Goal: Information Seeking & Learning: Learn about a topic

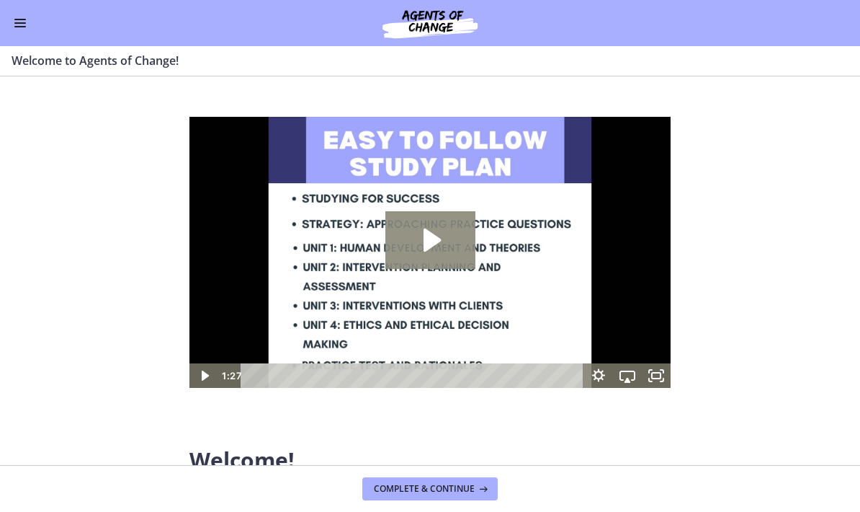
click at [412, 231] on icon "Play Video: c1o6hcmjueu5qasqsu00.mp4" at bounding box center [431, 240] width 90 height 58
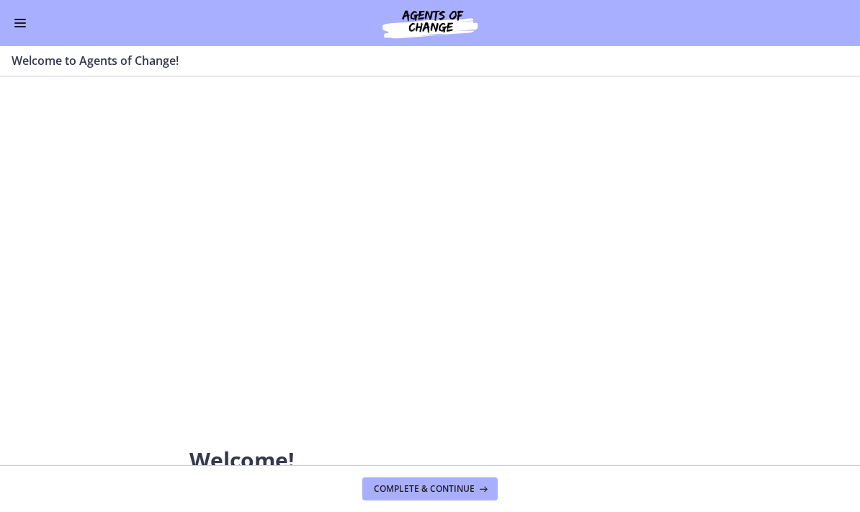
click at [646, 347] on div at bounding box center [430, 252] width 481 height 271
click at [504, 330] on div at bounding box center [430, 252] width 481 height 271
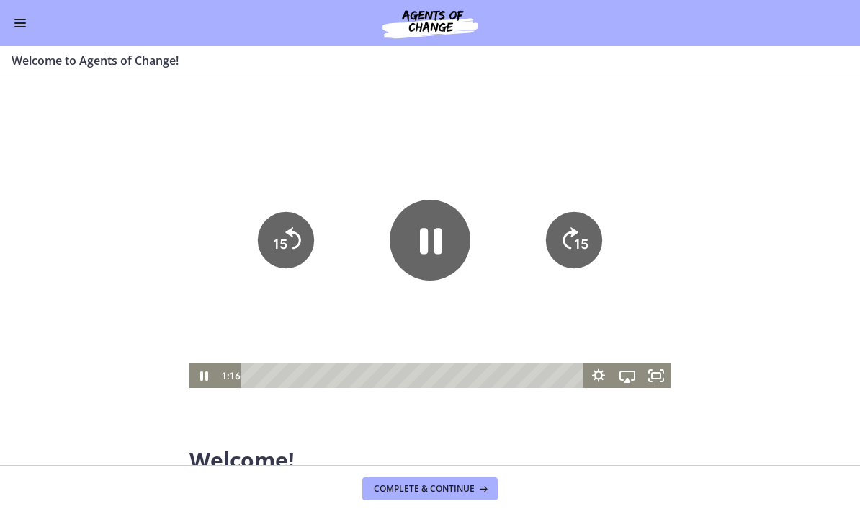
click at [444, 243] on icon "Pause" at bounding box center [430, 240] width 81 height 81
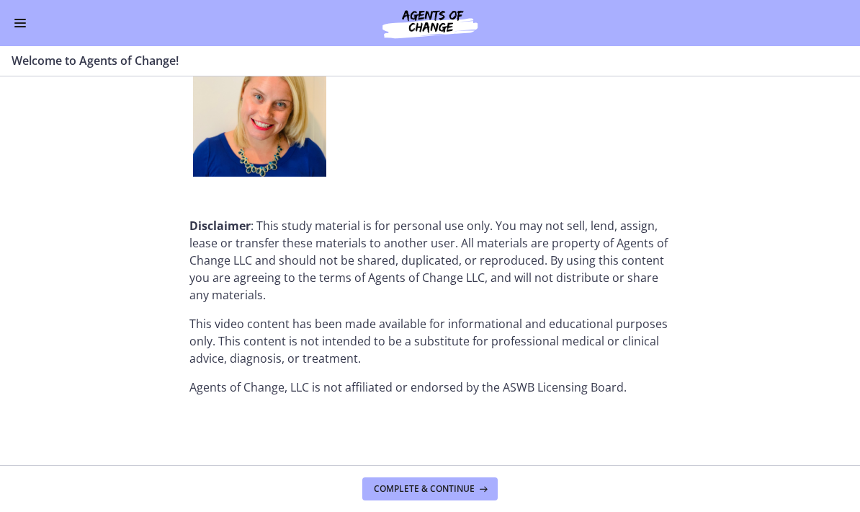
scroll to position [1869, 0]
click at [497, 491] on button "Complete & continue" at bounding box center [429, 488] width 135 height 23
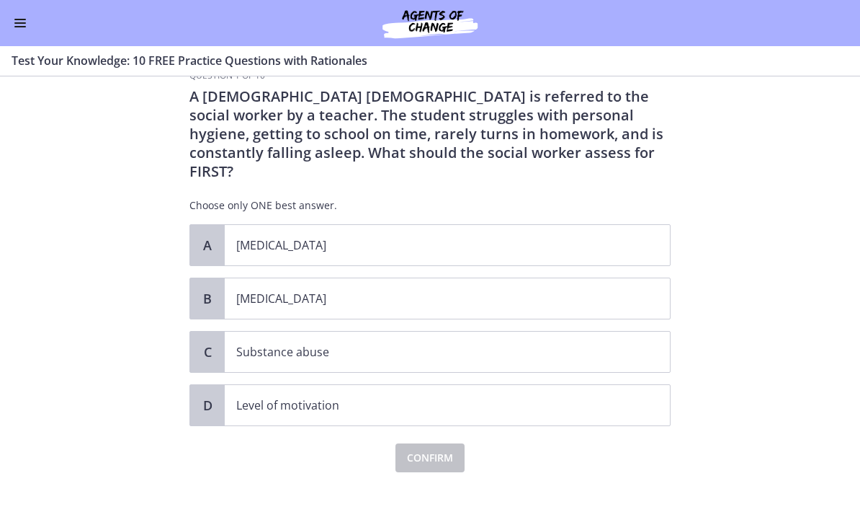
scroll to position [35, 0]
click at [629, 290] on p "[MEDICAL_DATA]" at bounding box center [432, 298] width 393 height 17
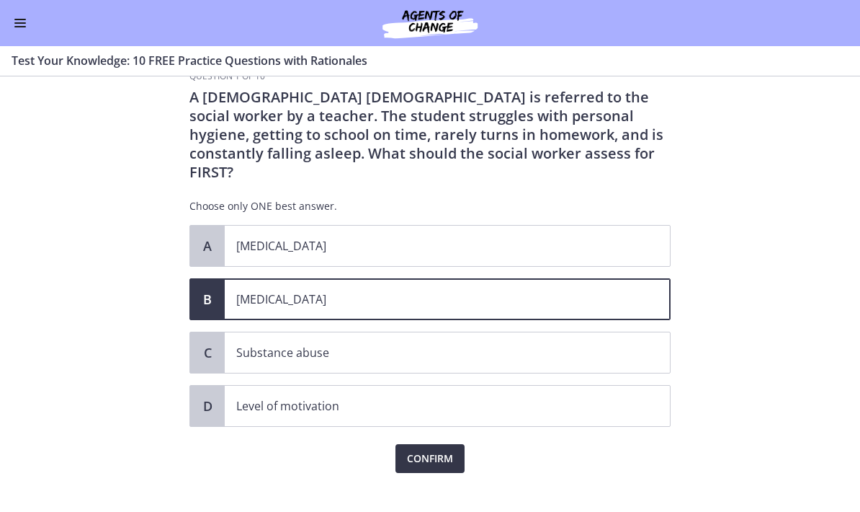
click at [446, 450] on span "Confirm" at bounding box center [430, 458] width 46 height 17
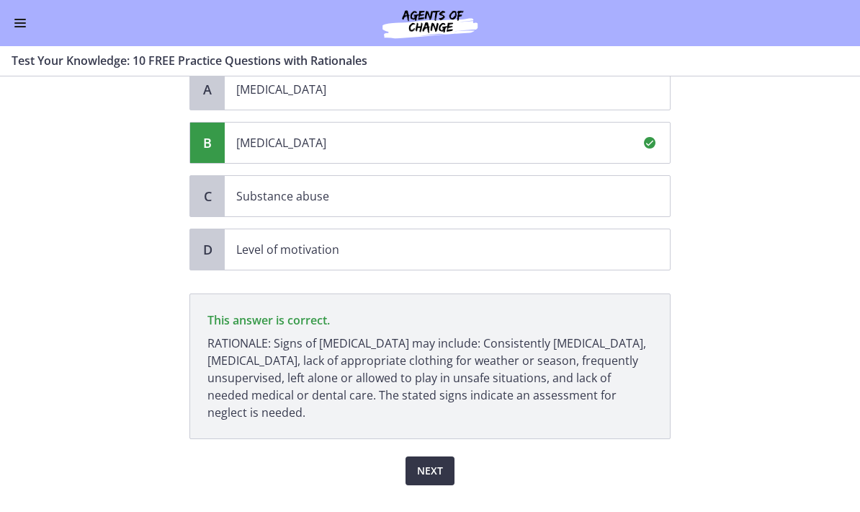
scroll to position [192, 0]
click at [432, 460] on button "Next" at bounding box center [430, 469] width 49 height 29
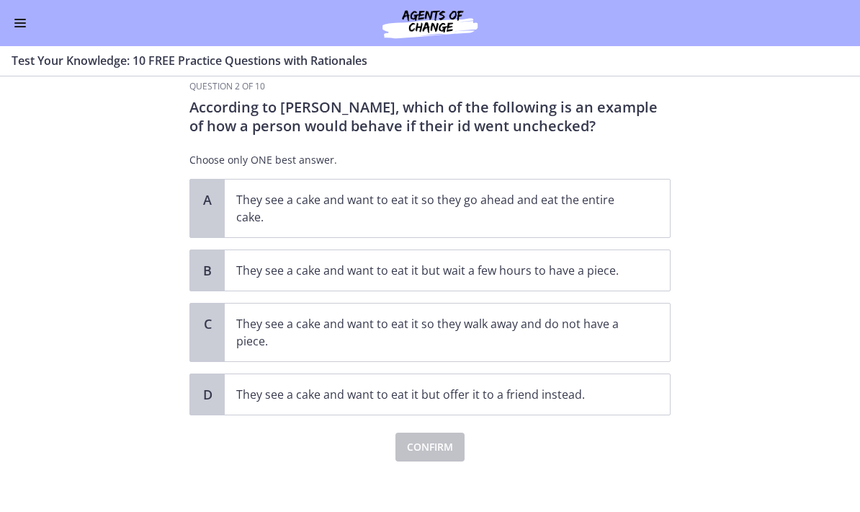
scroll to position [21, 0]
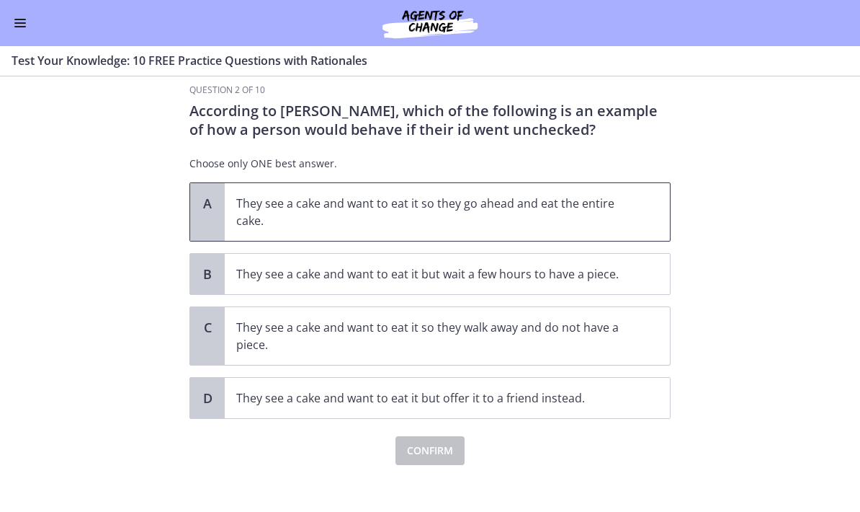
click at [642, 220] on span "They see a cake and want to eat it so they go ahead and eat the entire cake." at bounding box center [447, 212] width 445 height 58
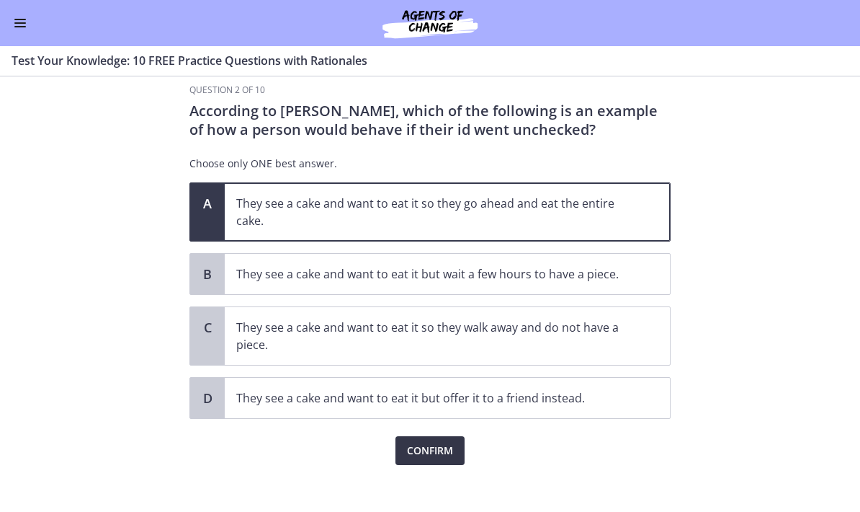
click at [446, 445] on span "Confirm" at bounding box center [430, 450] width 46 height 17
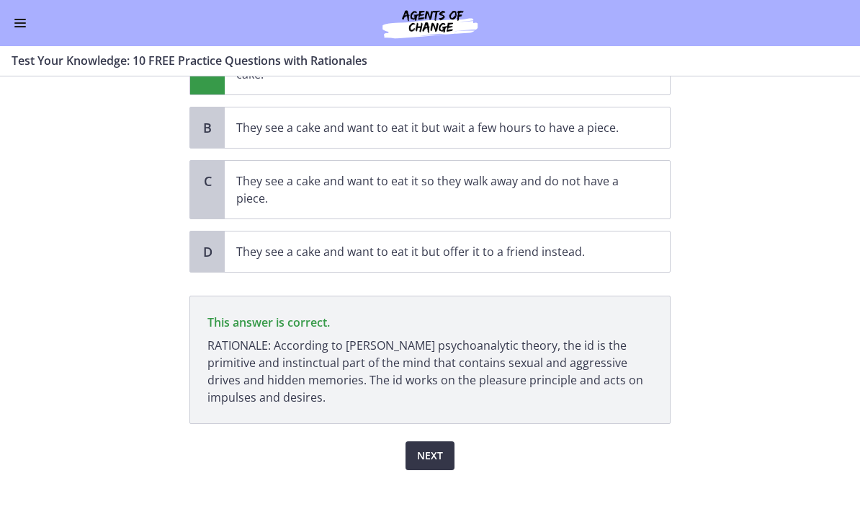
scroll to position [183, 0]
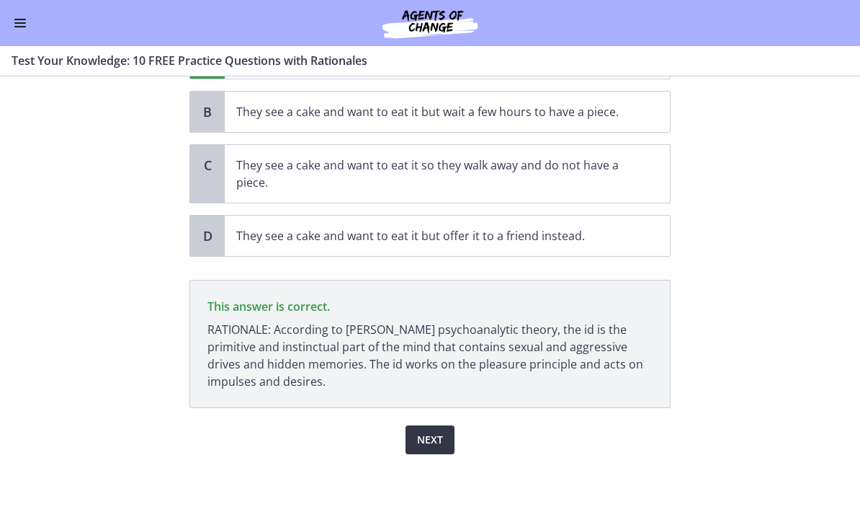
click at [434, 439] on span "Next" at bounding box center [430, 439] width 26 height 17
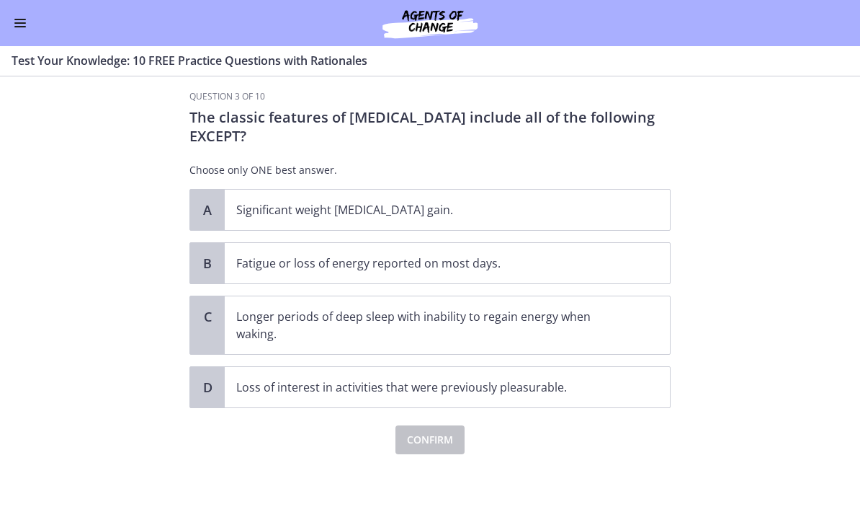
scroll to position [0, 0]
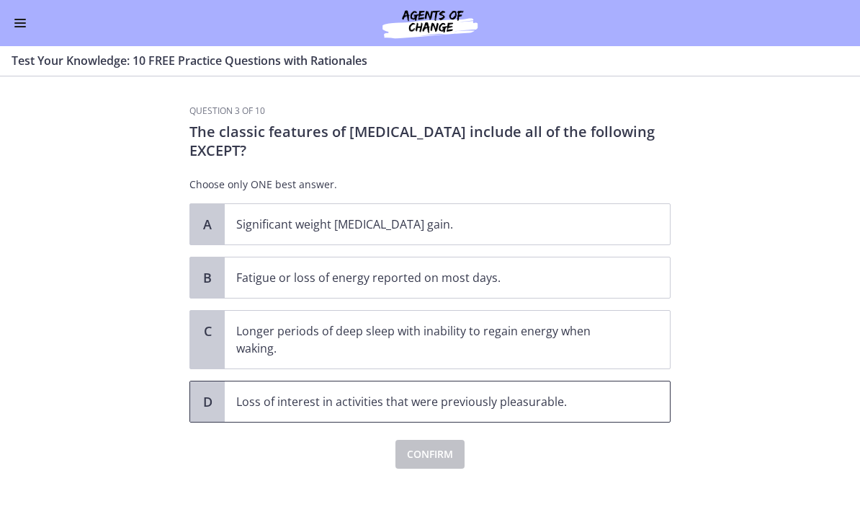
click at [639, 389] on span "Loss of interest in activities that were previously pleasurable." at bounding box center [447, 401] width 445 height 40
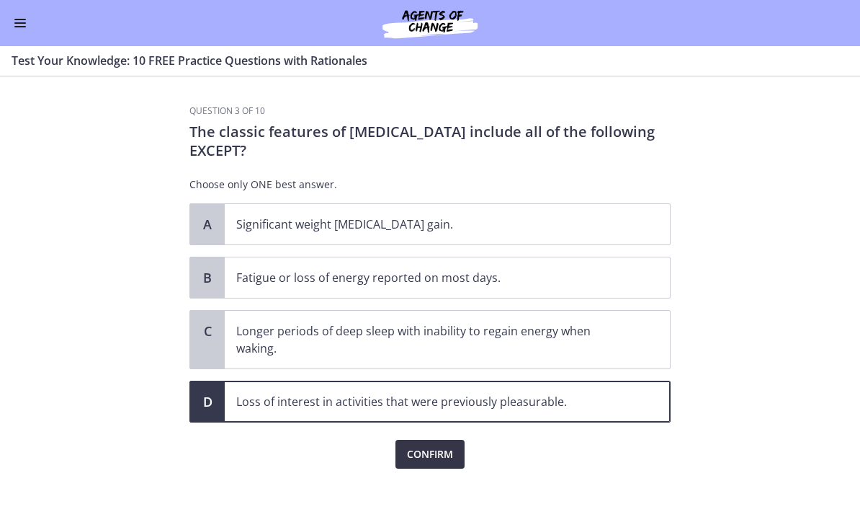
click at [450, 450] on span "Confirm" at bounding box center [430, 453] width 46 height 17
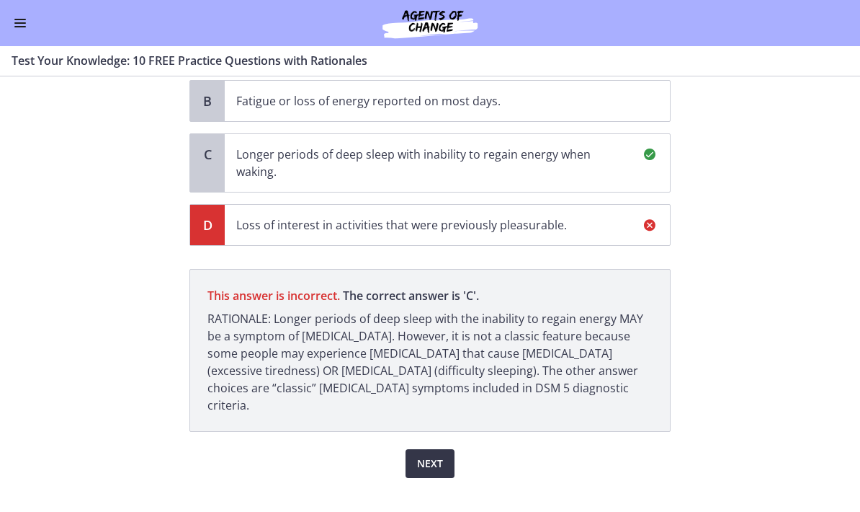
scroll to position [174, 0]
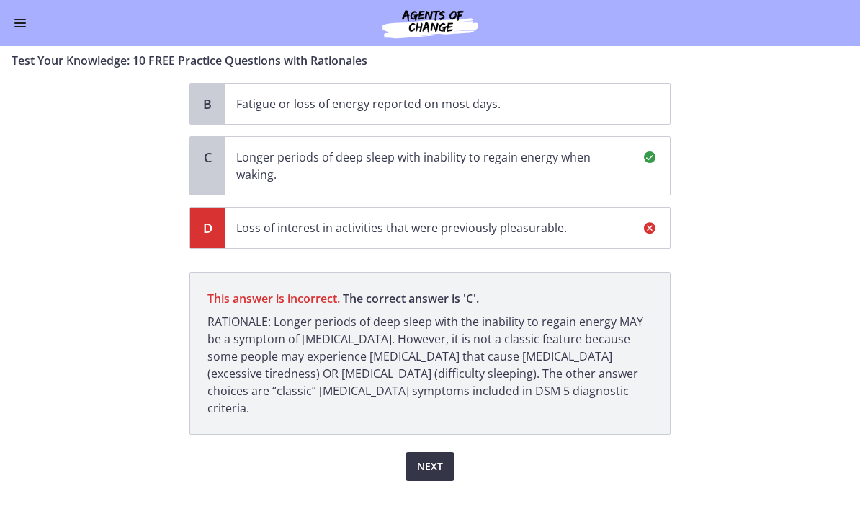
click at [440, 458] on span "Next" at bounding box center [430, 466] width 26 height 17
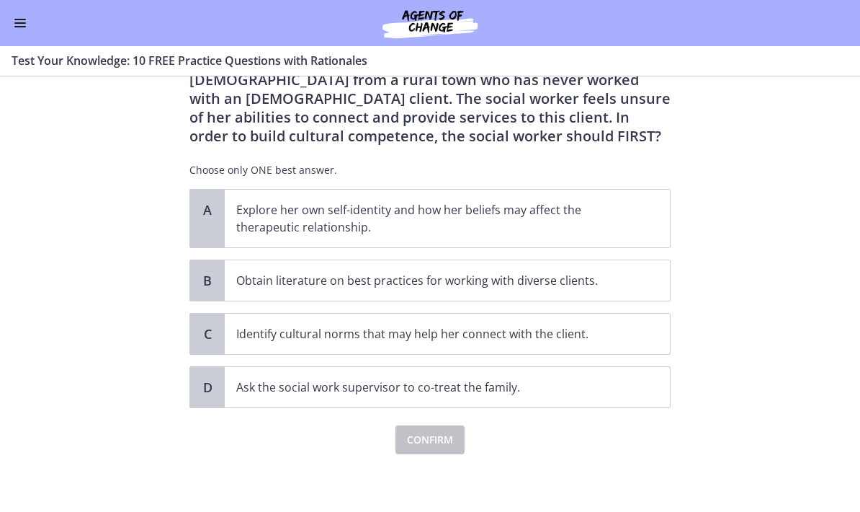
scroll to position [108, 0]
click at [613, 213] on p "Explore her own self-identity and how her beliefs may affect the therapeutic re…" at bounding box center [432, 218] width 393 height 35
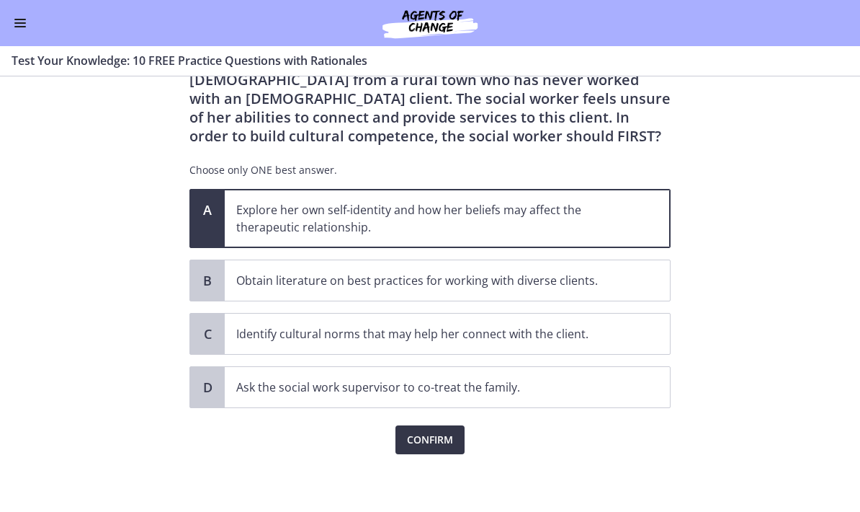
click at [451, 440] on span "Confirm" at bounding box center [430, 439] width 46 height 17
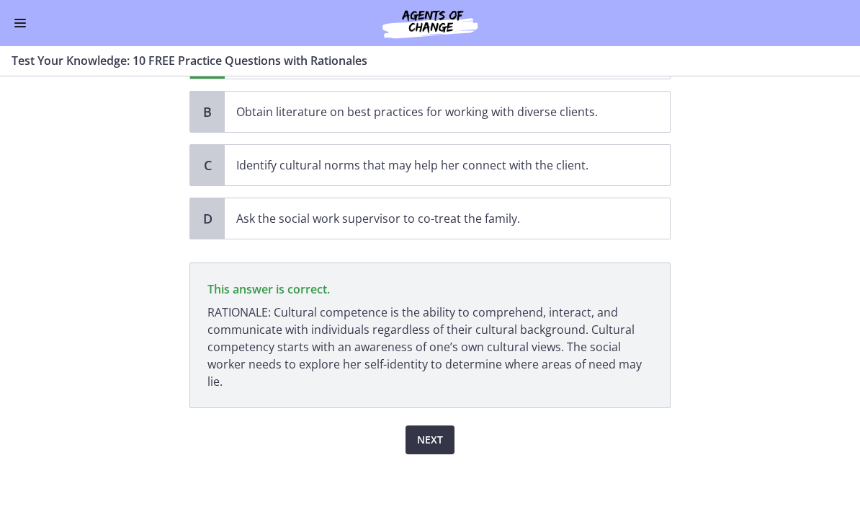
scroll to position [277, 0]
click at [448, 446] on button "Next" at bounding box center [430, 439] width 49 height 29
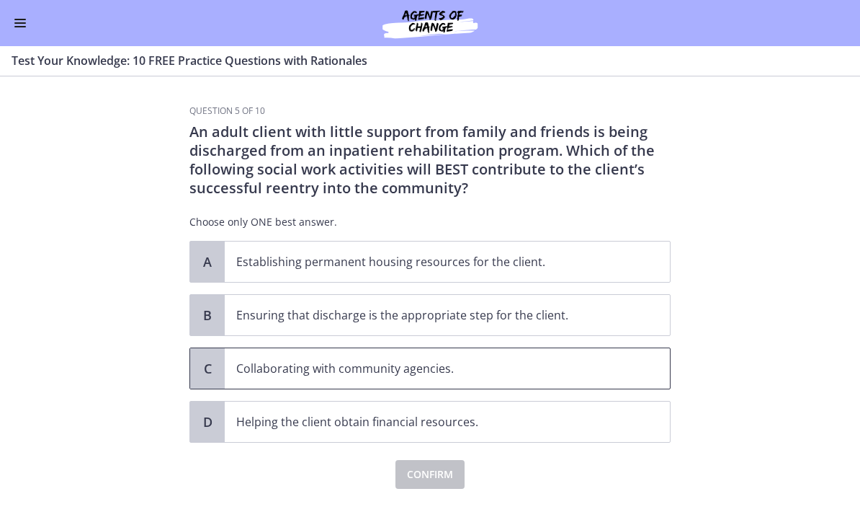
click at [637, 368] on span "Collaborating with community agencies." at bounding box center [447, 368] width 445 height 40
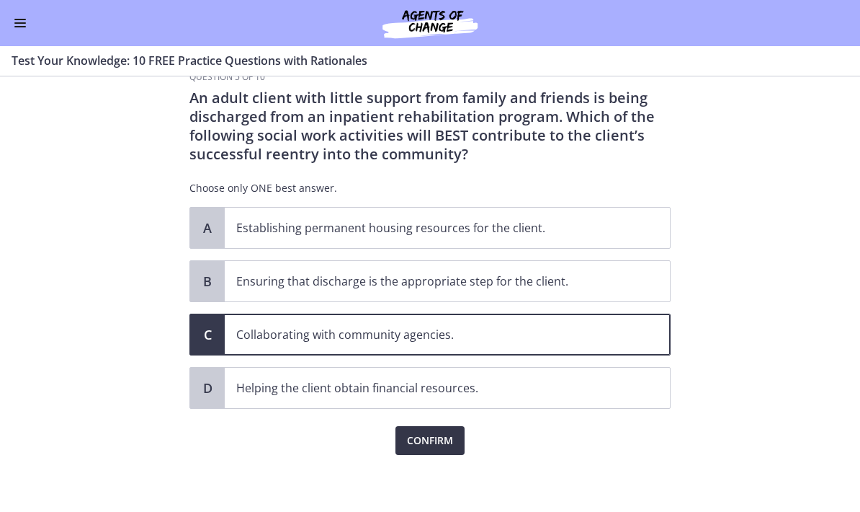
click at [451, 448] on span "Confirm" at bounding box center [430, 440] width 46 height 17
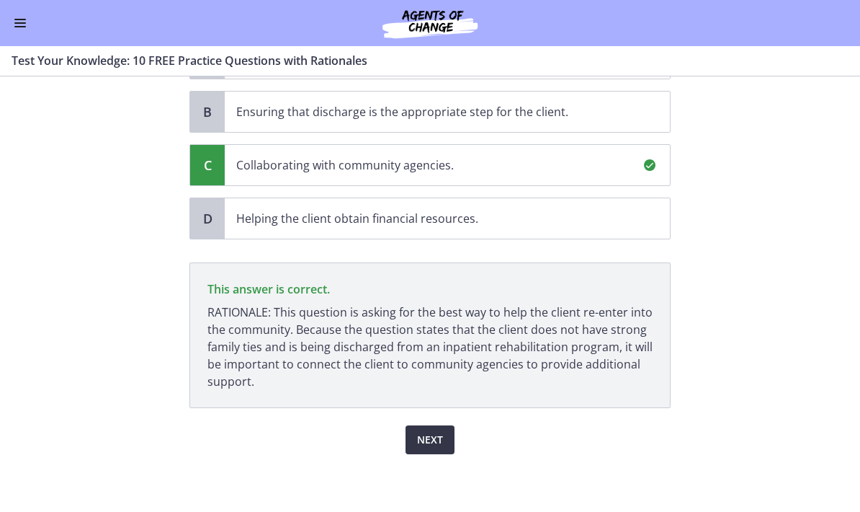
scroll to position [203, 0]
click at [429, 436] on span "Next" at bounding box center [430, 439] width 26 height 17
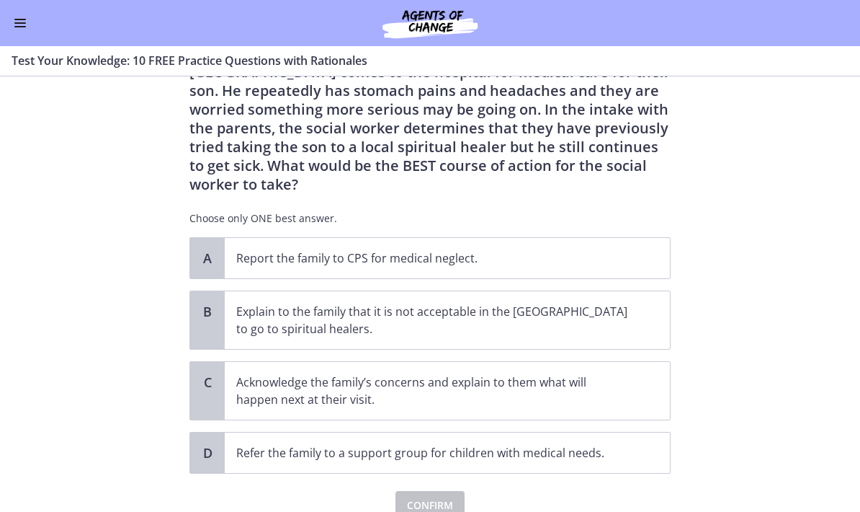
scroll to position [103, 0]
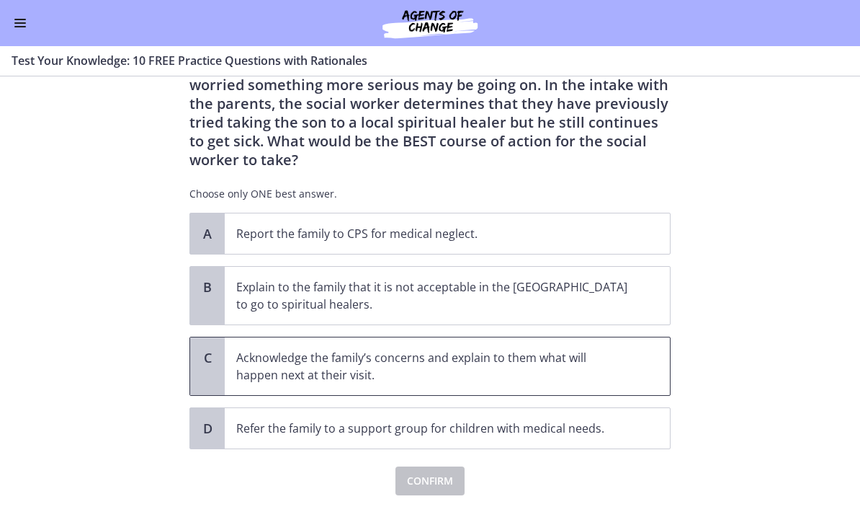
click at [654, 350] on span "Acknowledge the family’s concerns and explain to them what will happen next at …" at bounding box center [447, 366] width 445 height 58
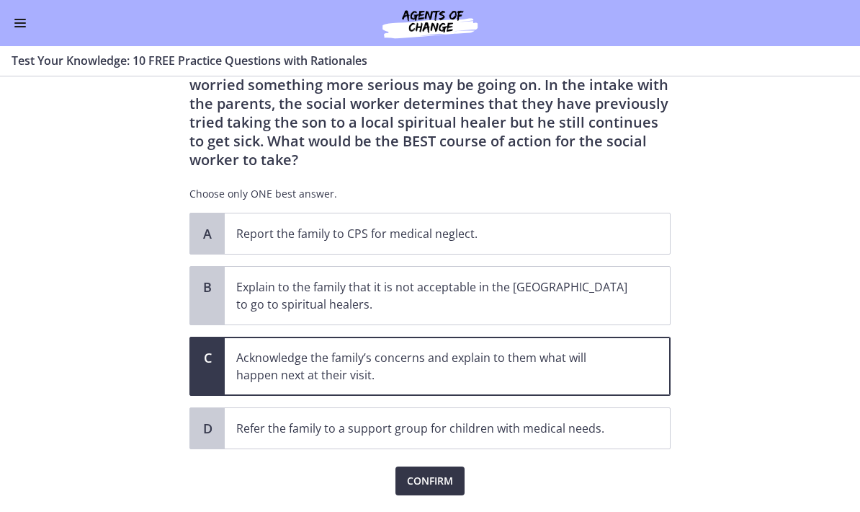
click at [455, 466] on button "Confirm" at bounding box center [430, 480] width 69 height 29
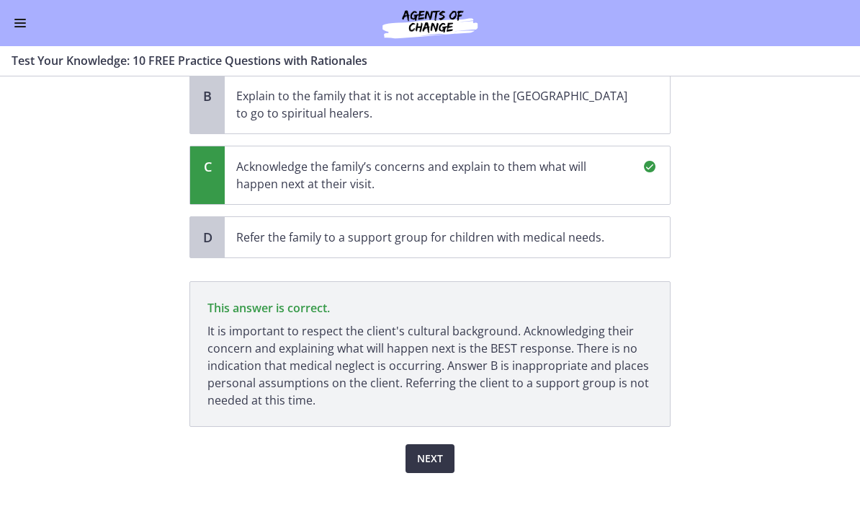
scroll to position [294, 0]
click at [437, 450] on button "Next" at bounding box center [430, 458] width 49 height 29
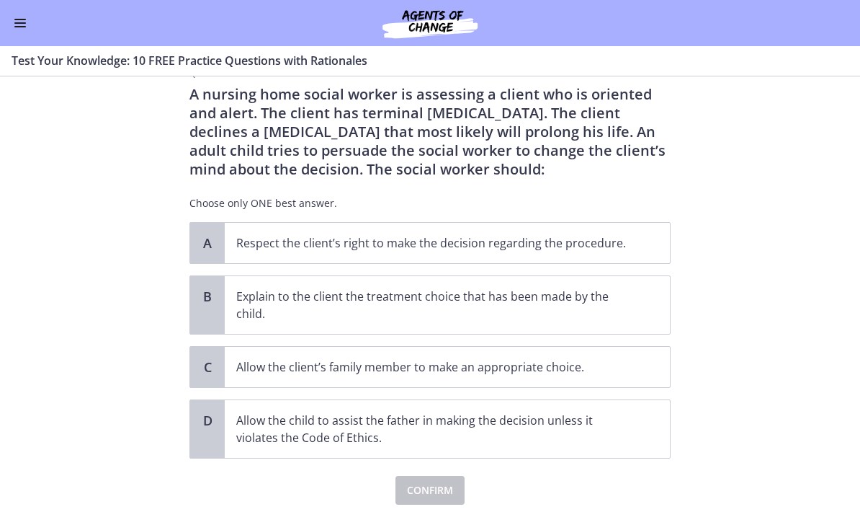
scroll to position [40, 0]
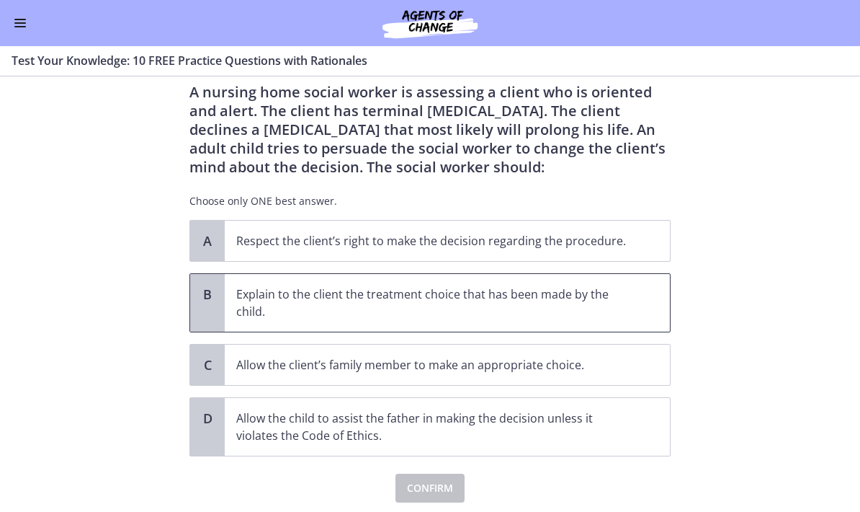
click at [628, 314] on p "Explain to the client the treatment choice that has been made by the child." at bounding box center [432, 302] width 393 height 35
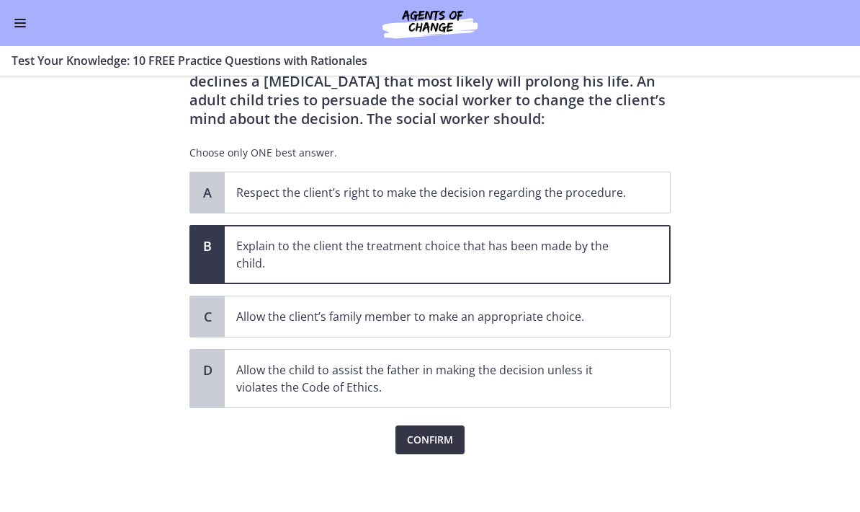
click at [444, 453] on button "Confirm" at bounding box center [430, 439] width 69 height 29
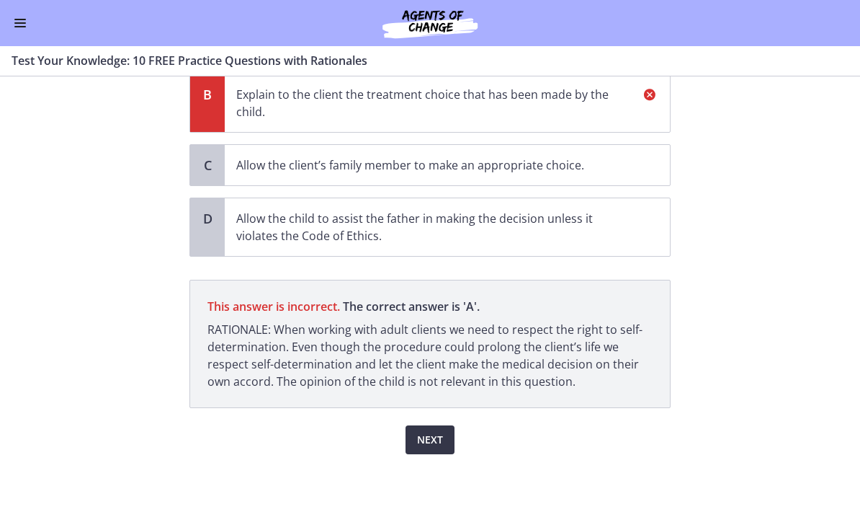
scroll to position [239, 0]
click at [437, 434] on span "Next" at bounding box center [430, 439] width 26 height 17
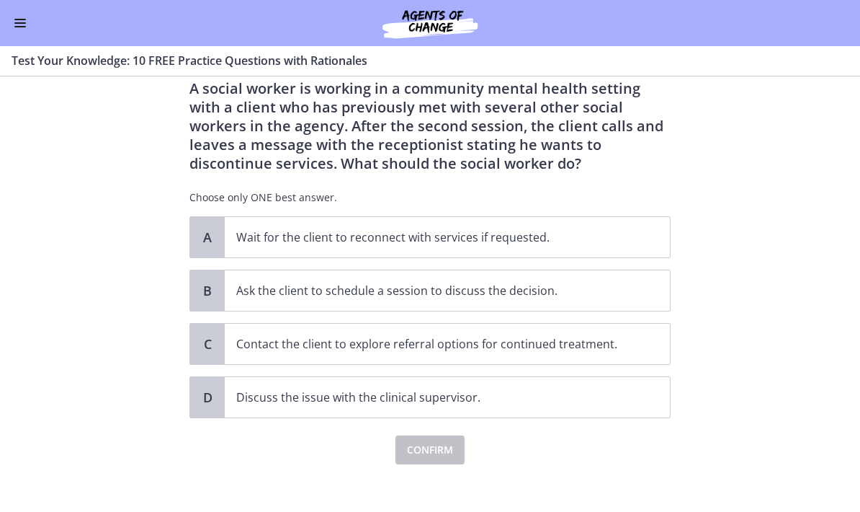
scroll to position [45, 0]
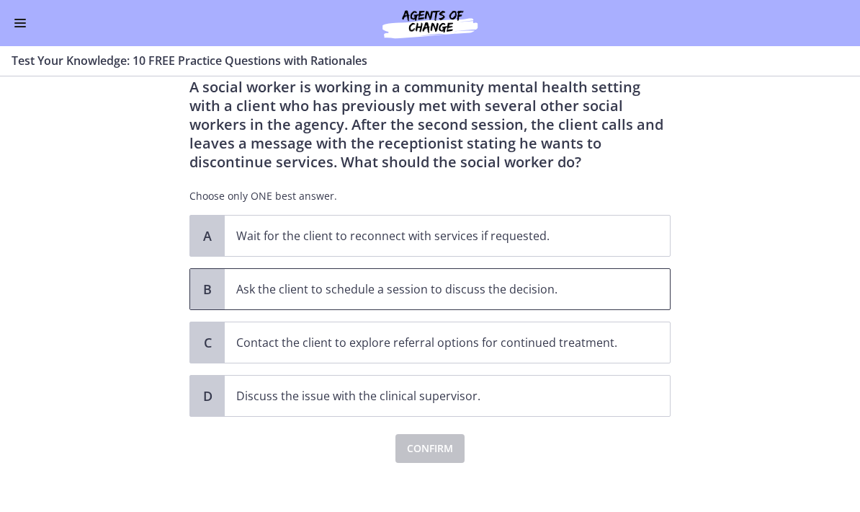
click at [650, 288] on span "Ask the client to schedule a session to discuss the decision." at bounding box center [447, 289] width 445 height 40
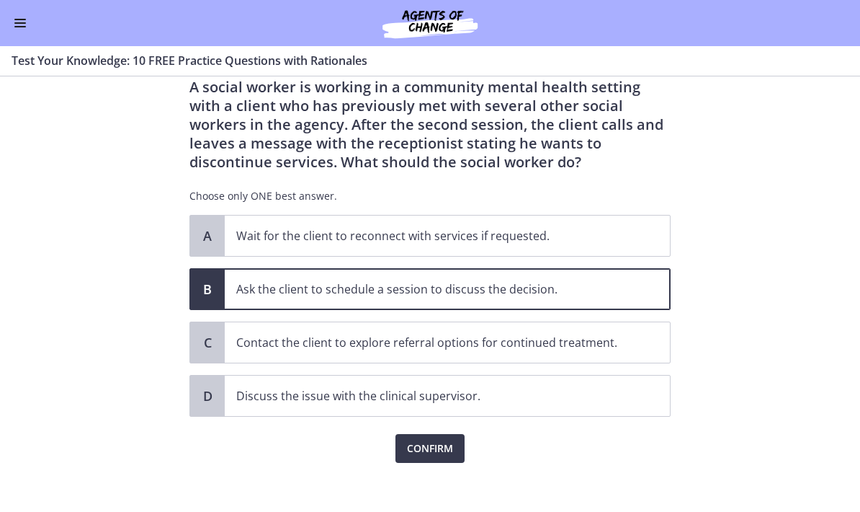
click at [860, 77] on section "Question 8 of 10 A social worker is working in a community mental health settin…" at bounding box center [430, 293] width 860 height 435
click at [442, 452] on span "Confirm" at bounding box center [430, 448] width 46 height 17
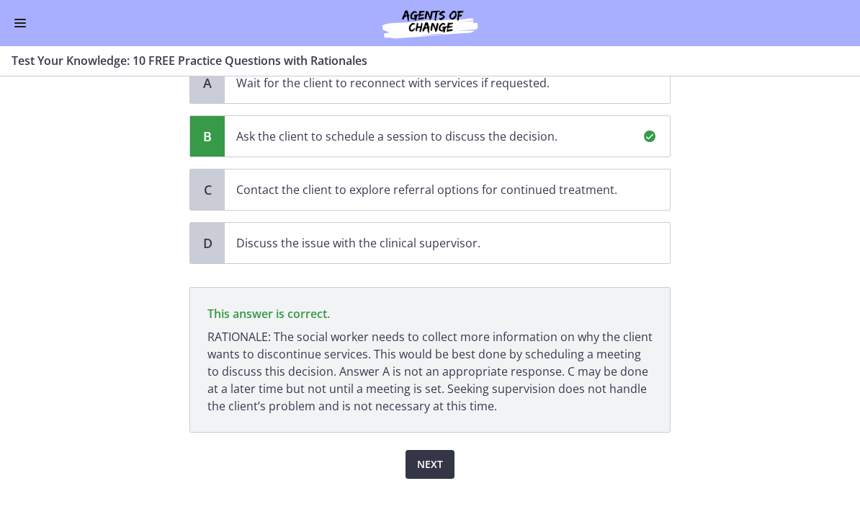
scroll to position [222, 0]
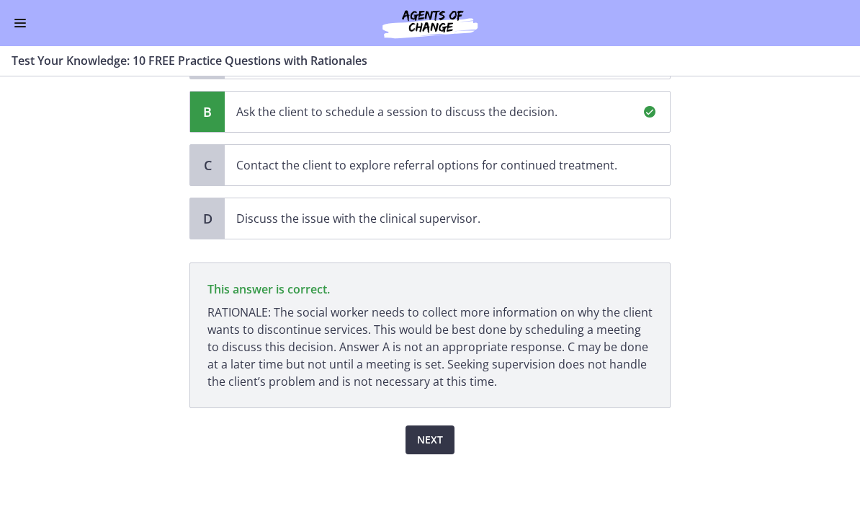
click at [431, 434] on span "Next" at bounding box center [430, 439] width 26 height 17
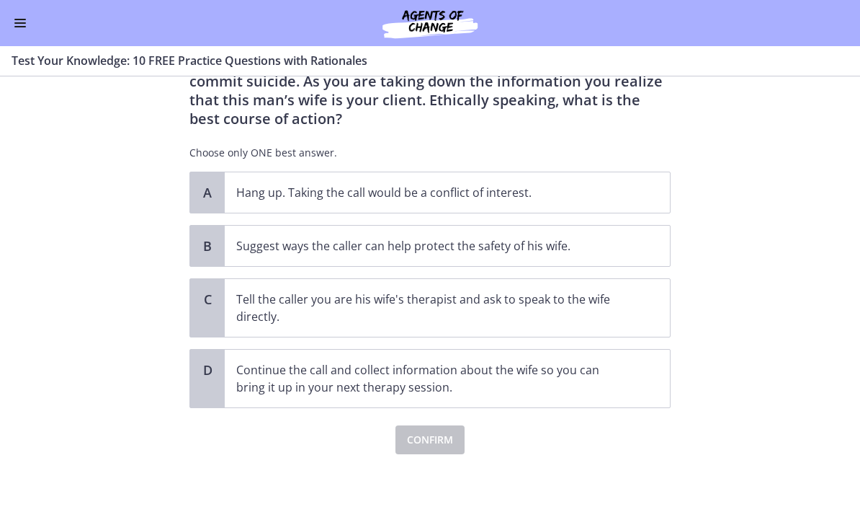
scroll to position [107, 0]
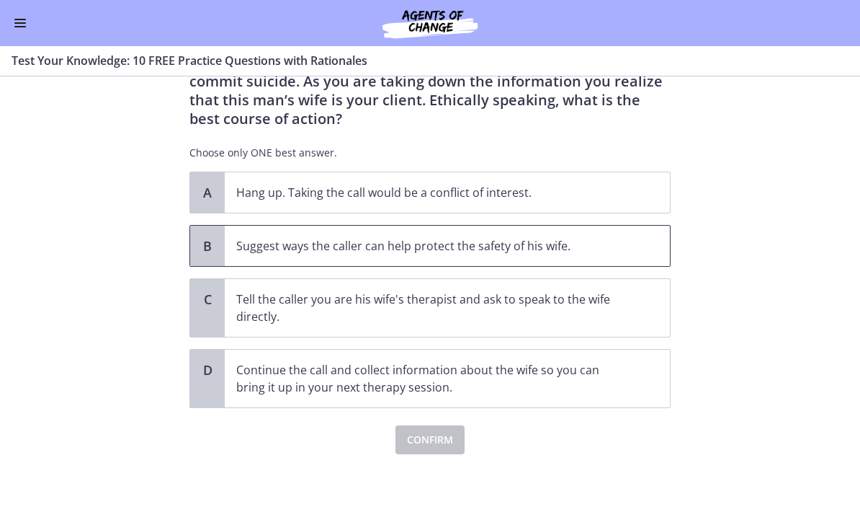
click at [222, 257] on div "B" at bounding box center [207, 246] width 35 height 40
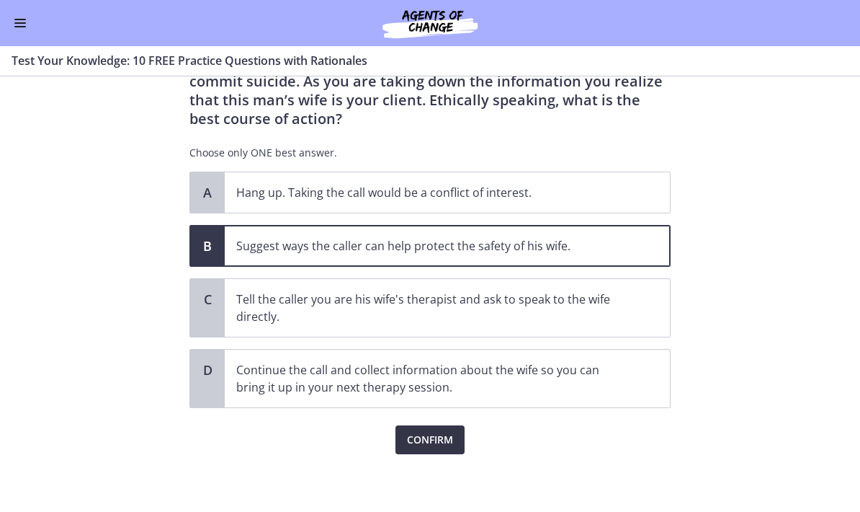
click at [399, 445] on button "Confirm" at bounding box center [430, 439] width 69 height 29
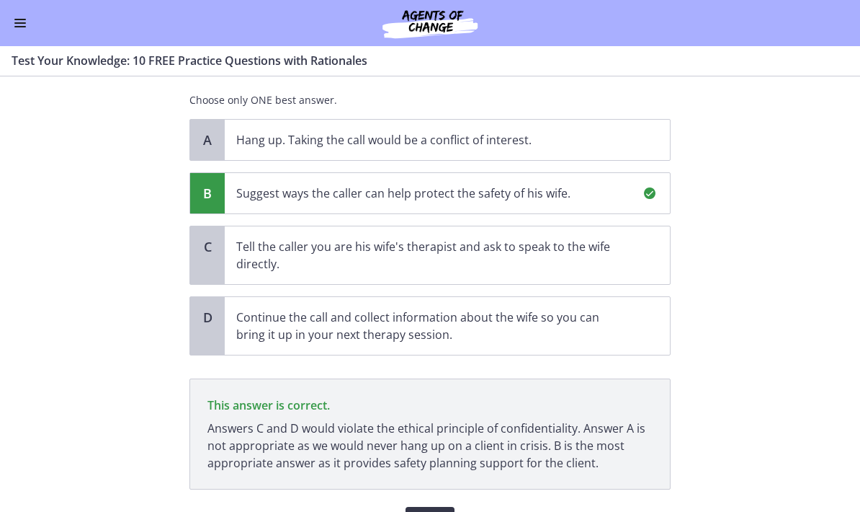
scroll to position [210, 0]
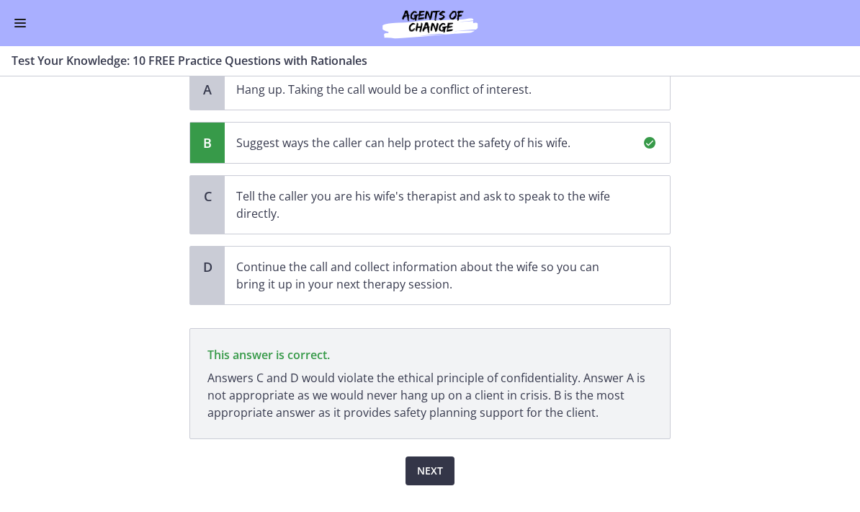
click at [418, 462] on span "Next" at bounding box center [430, 470] width 26 height 17
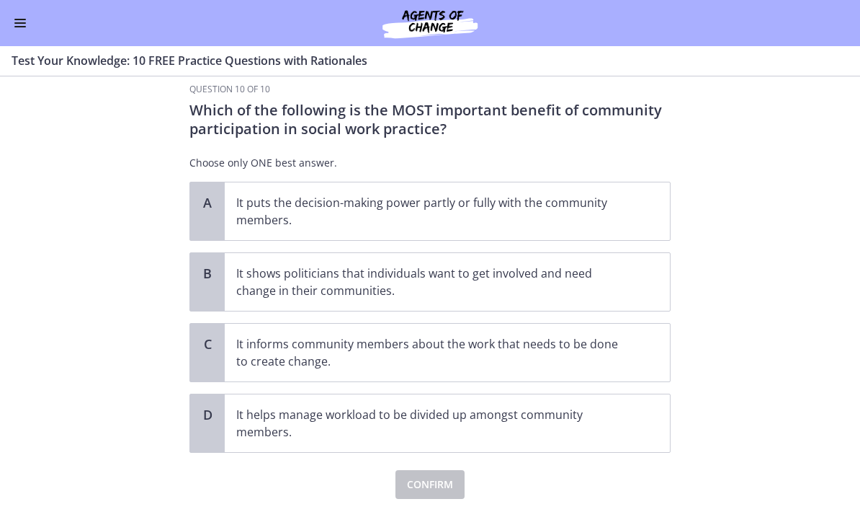
scroll to position [23, 0]
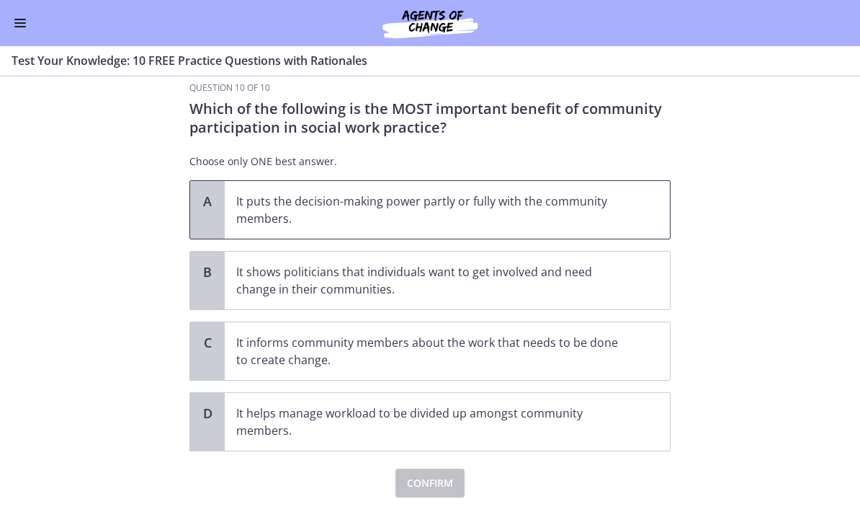
click at [252, 221] on p "It puts the decision-making power partly or fully with the community members." at bounding box center [432, 209] width 393 height 35
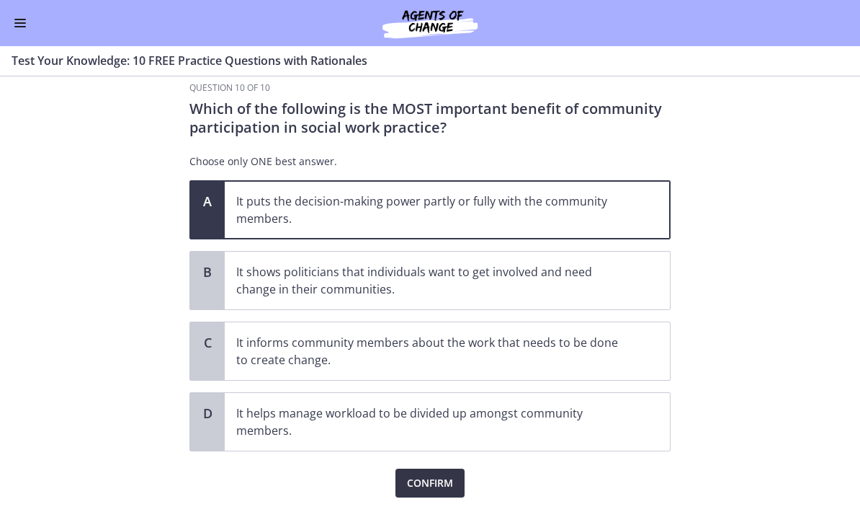
click at [417, 487] on span "Confirm" at bounding box center [430, 482] width 46 height 17
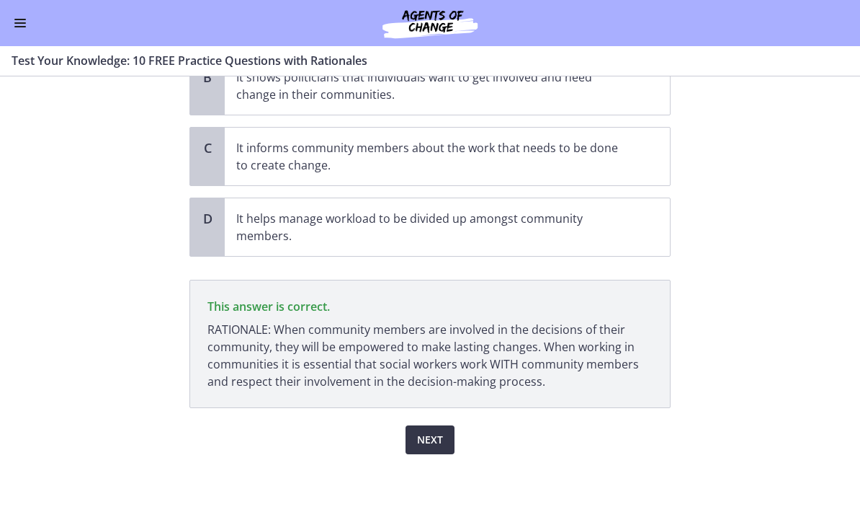
scroll to position [218, 0]
click at [413, 444] on button "Next" at bounding box center [430, 439] width 49 height 29
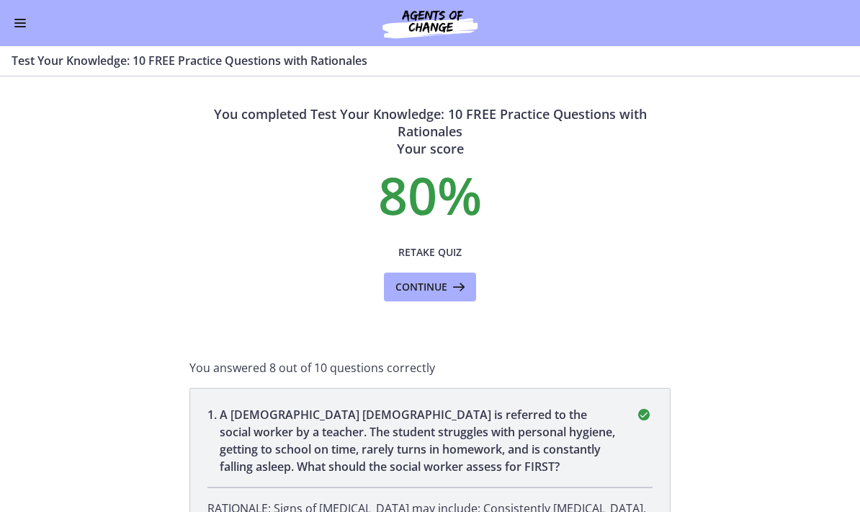
scroll to position [0, 0]
click at [420, 288] on span "Continue" at bounding box center [422, 286] width 52 height 17
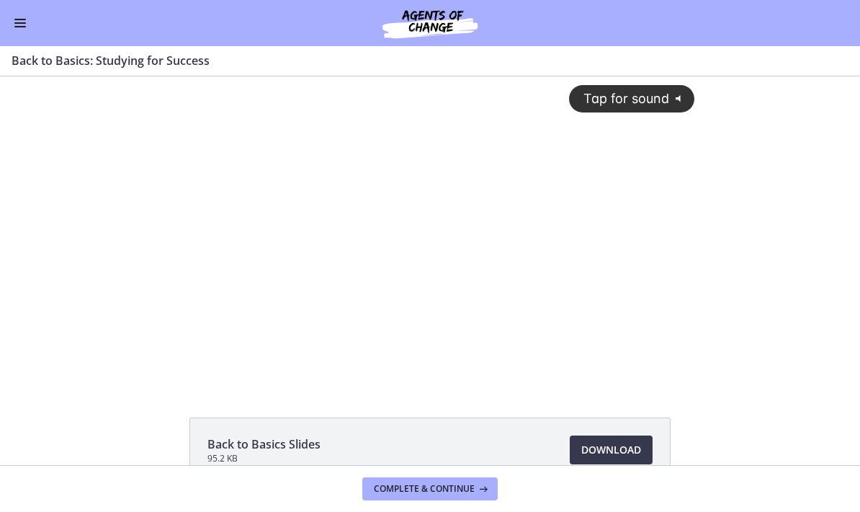
click at [690, 247] on div "Tap for sound @keyframes VOLUME_SMALL_WAVE_FLASH { 0% { opacity: 0; } 33% { opa…" at bounding box center [429, 218] width 547 height 285
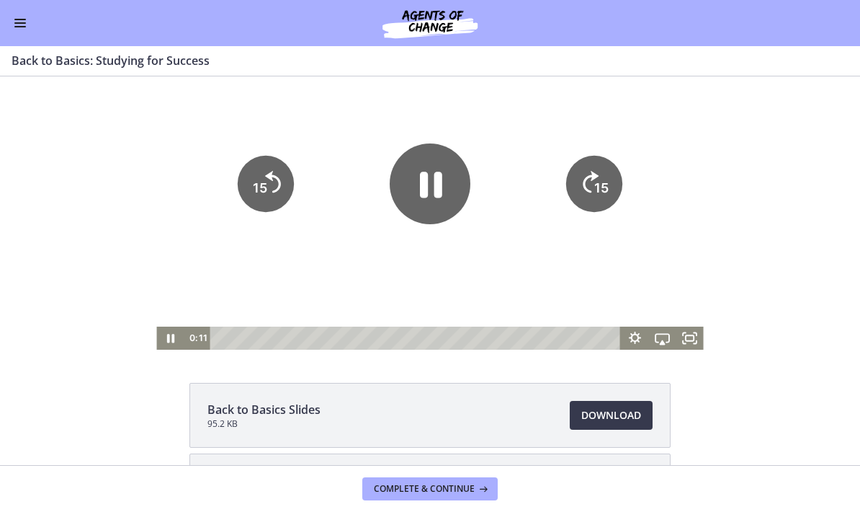
scroll to position [37, 0]
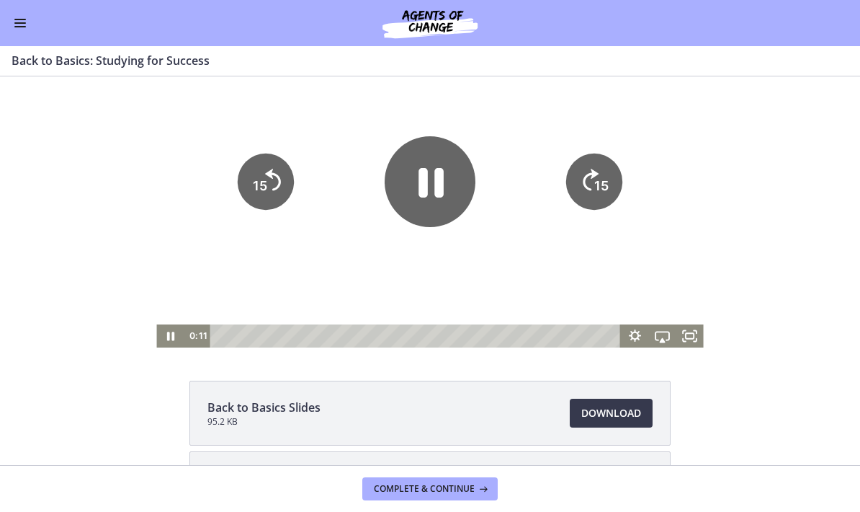
click at [411, 204] on icon "Pause" at bounding box center [430, 181] width 91 height 91
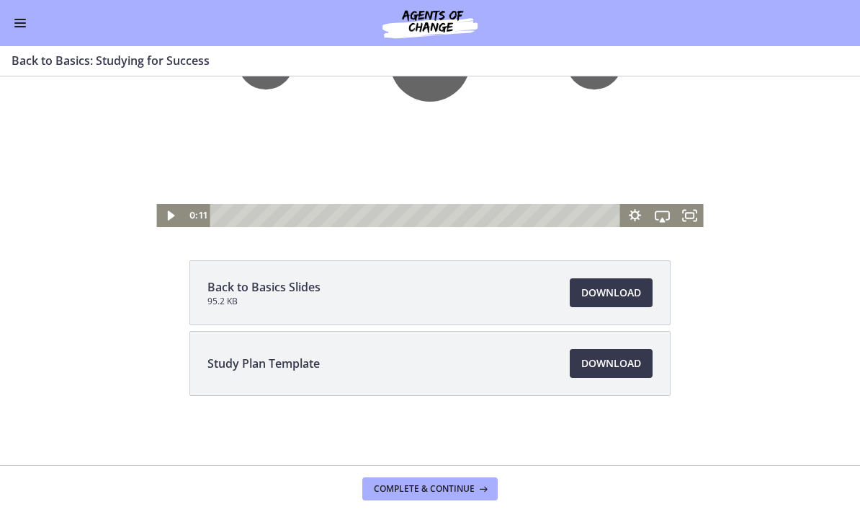
scroll to position [157, 0]
click at [624, 368] on span "Download Opens in a new window" at bounding box center [612, 363] width 60 height 17
click at [626, 299] on span "Download Opens in a new window" at bounding box center [612, 292] width 60 height 17
click at [432, 472] on footer "Complete & continue" at bounding box center [430, 488] width 860 height 47
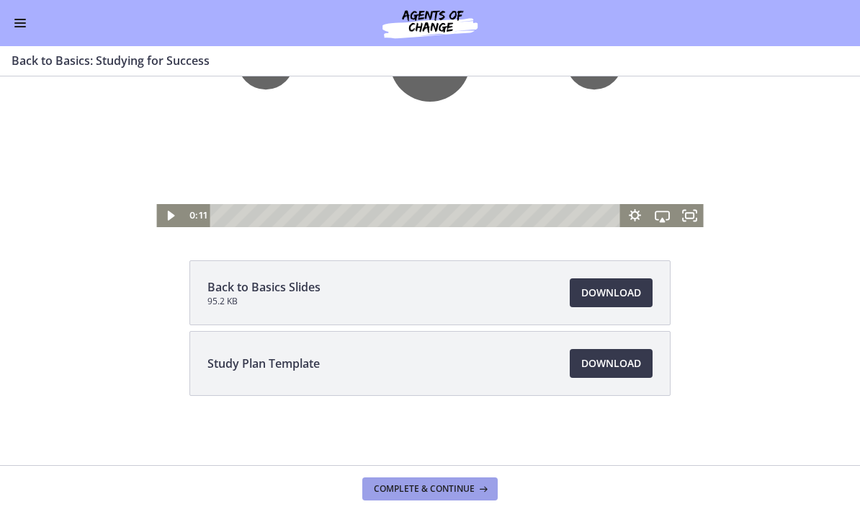
click at [458, 498] on button "Complete & continue" at bounding box center [429, 488] width 135 height 23
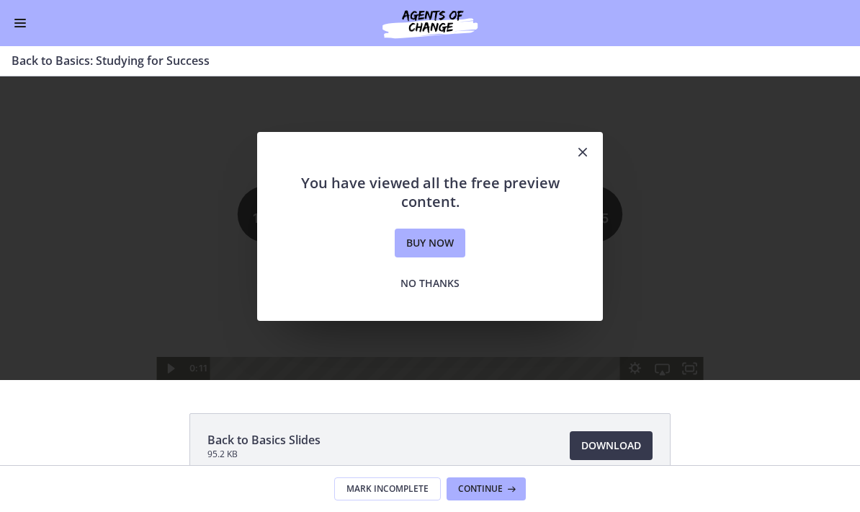
scroll to position [5, 0]
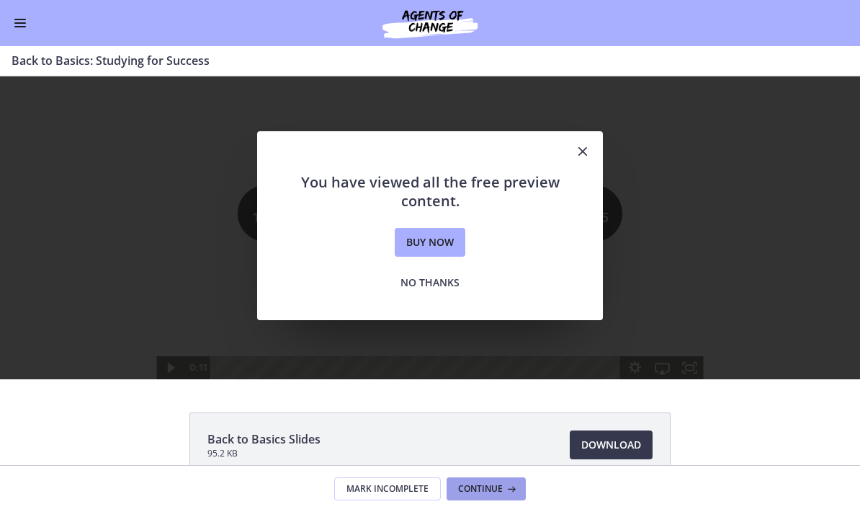
click at [494, 488] on span "Continue" at bounding box center [480, 489] width 45 height 12
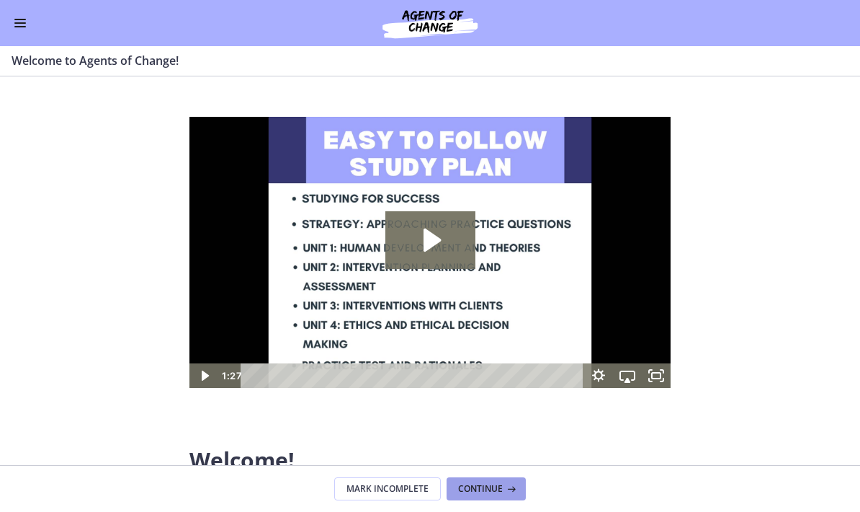
click at [498, 489] on span "Continue" at bounding box center [480, 489] width 45 height 12
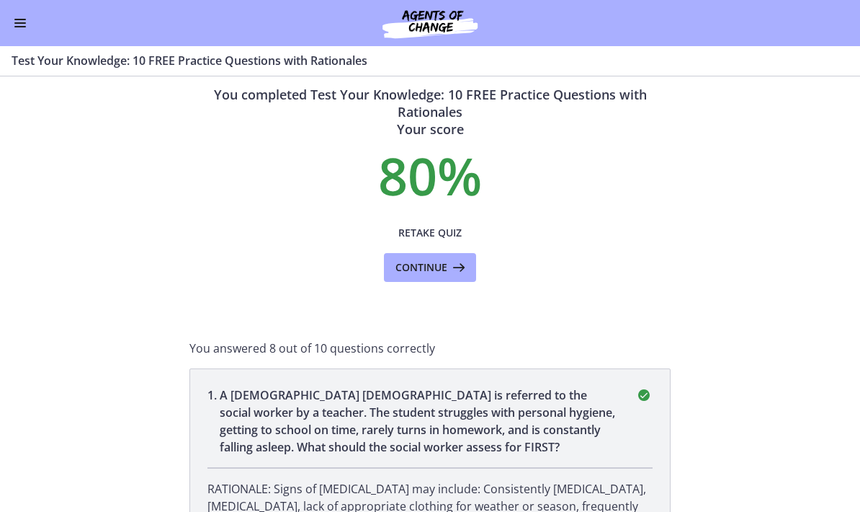
scroll to position [21, 0]
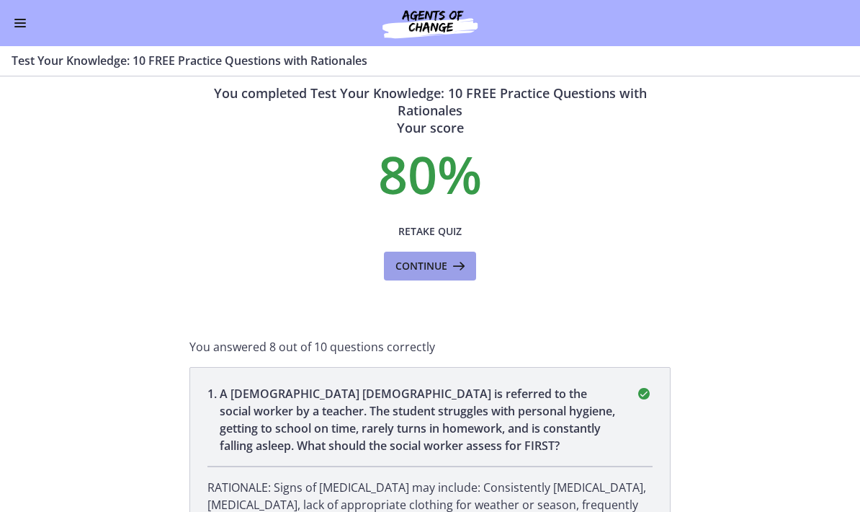
click at [460, 275] on button "Continue" at bounding box center [430, 266] width 92 height 29
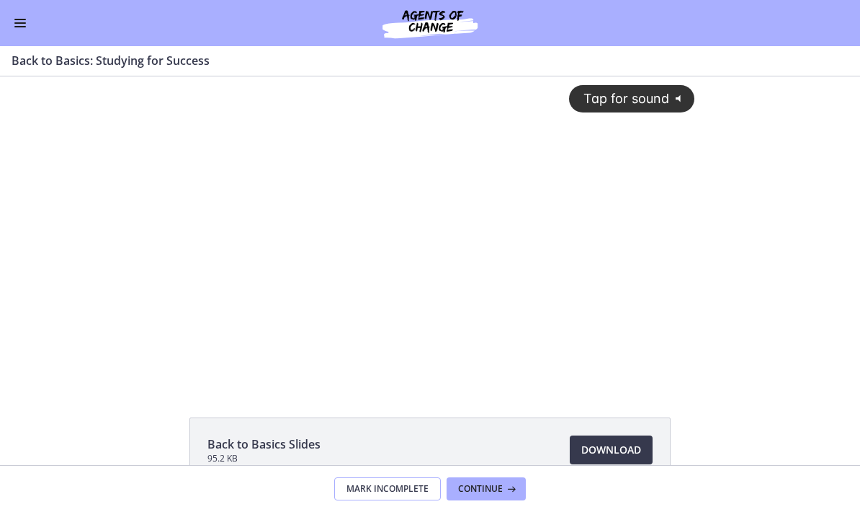
click at [402, 494] on button "Mark Incomplete" at bounding box center [387, 488] width 107 height 23
click at [461, 492] on span "Complete & continue" at bounding box center [424, 489] width 101 height 12
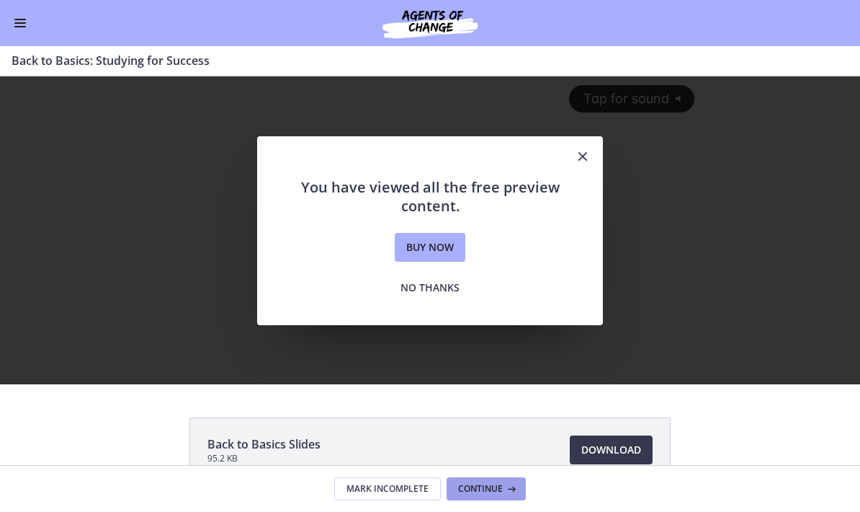
click at [494, 498] on button "Continue" at bounding box center [486, 488] width 79 height 23
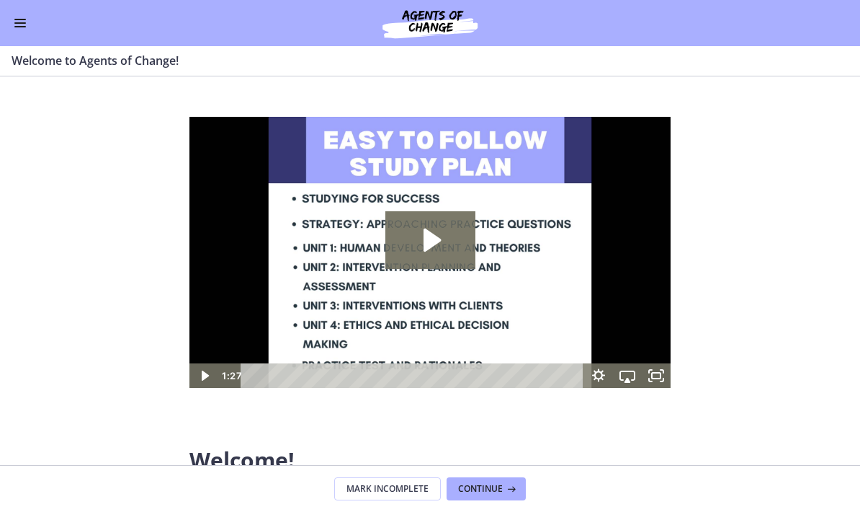
click at [27, 10] on div "Go to Dashboard" at bounding box center [430, 23] width 860 height 46
click at [25, 22] on span "Enable menu" at bounding box center [20, 22] width 12 height 1
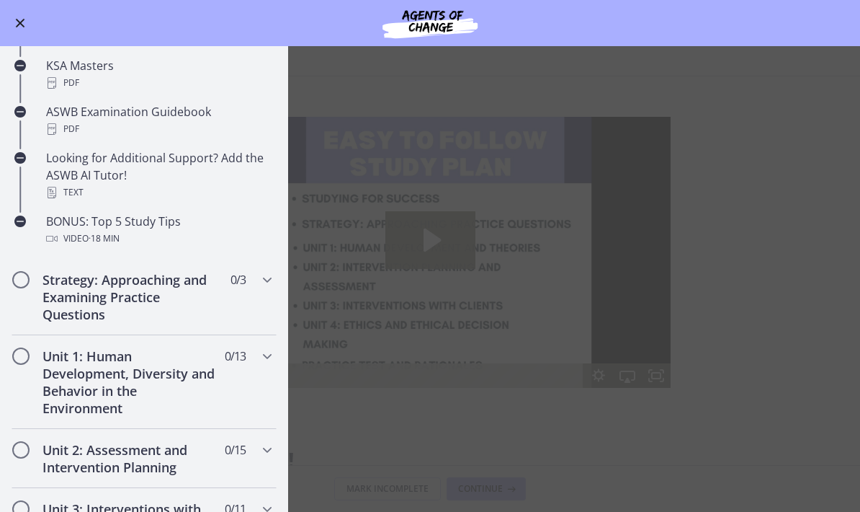
scroll to position [583, 0]
click at [61, 304] on h2 "Strategy: Approaching and Examining Practice Questions" at bounding box center [131, 296] width 176 height 52
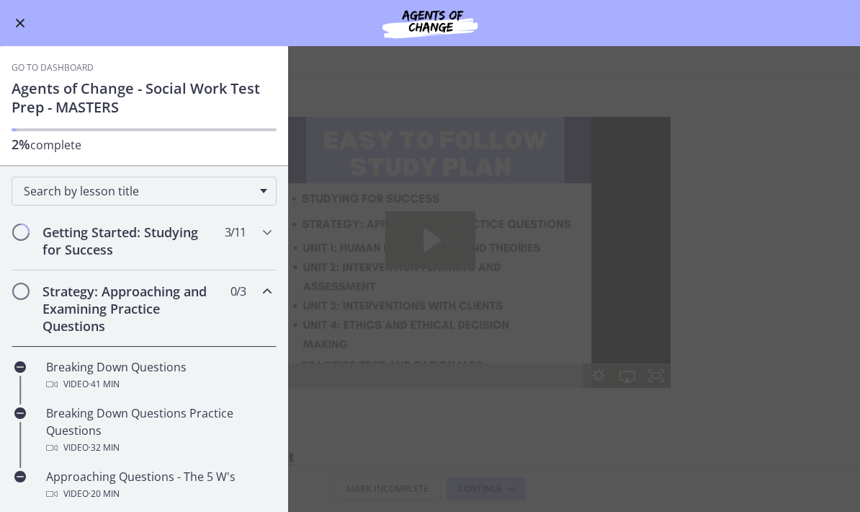
scroll to position [0, 0]
click at [55, 306] on h2 "Strategy: Approaching and Examining Practice Questions" at bounding box center [131, 309] width 176 height 52
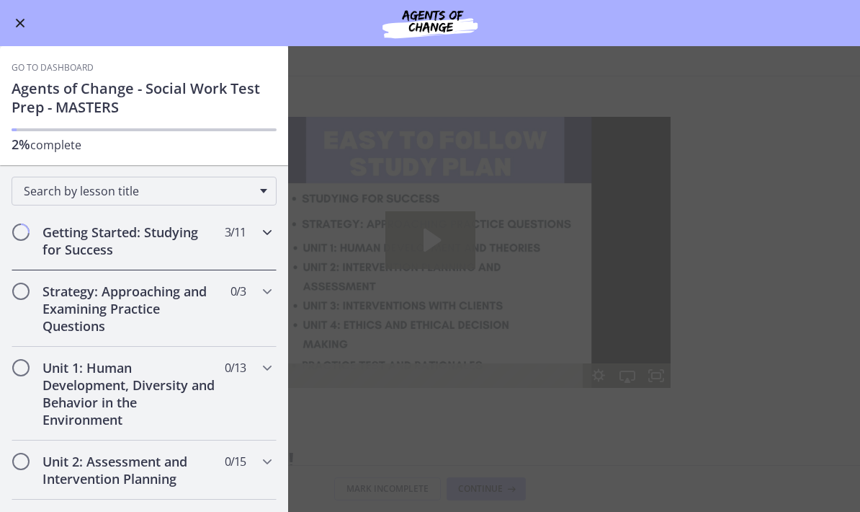
click at [42, 236] on div "Getting Started: Studying for Success 3 / 11 Completed" at bounding box center [144, 240] width 265 height 59
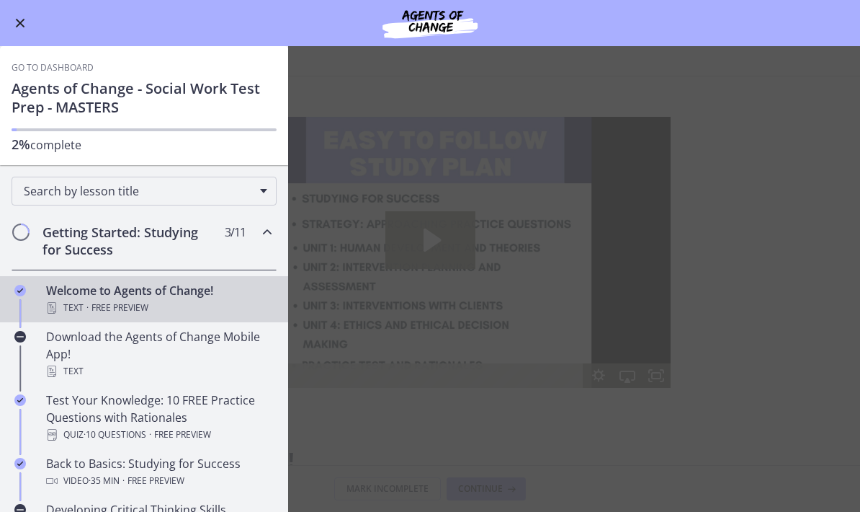
click at [790, 349] on main "Welcome to Agents of Change! Enable fullscreen Welcome! We are grateful that yo…" at bounding box center [430, 279] width 860 height 466
click at [768, 241] on main "Welcome to Agents of Change! Enable fullscreen Welcome! We are grateful that yo…" at bounding box center [430, 279] width 860 height 466
click at [26, 25] on button "Enable menu" at bounding box center [20, 22] width 17 height 17
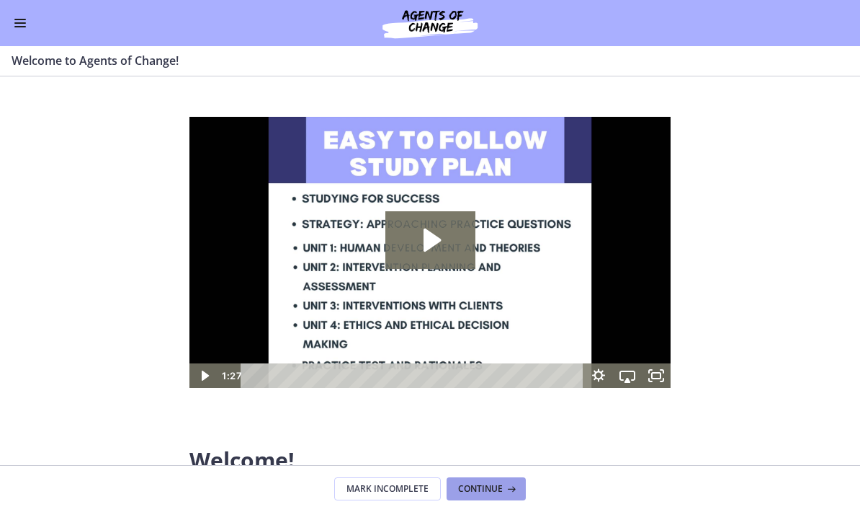
click at [492, 481] on button "Continue" at bounding box center [486, 488] width 79 height 23
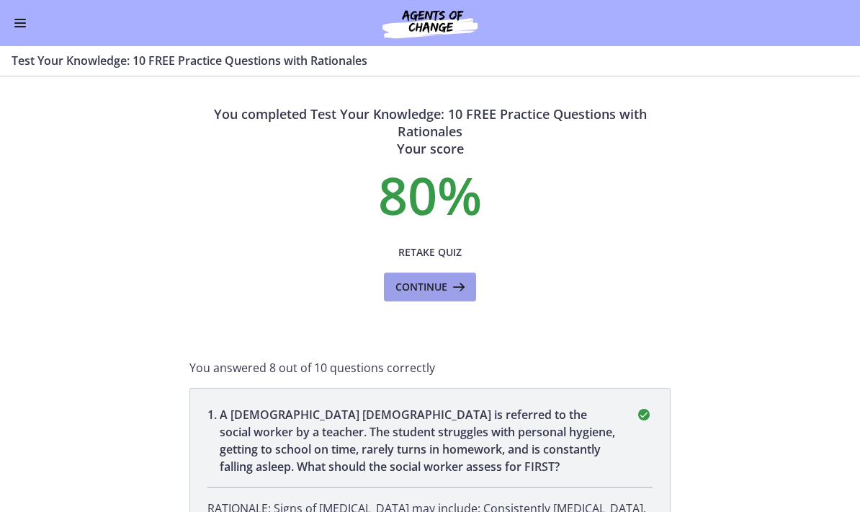
click at [452, 287] on icon at bounding box center [458, 286] width 20 height 17
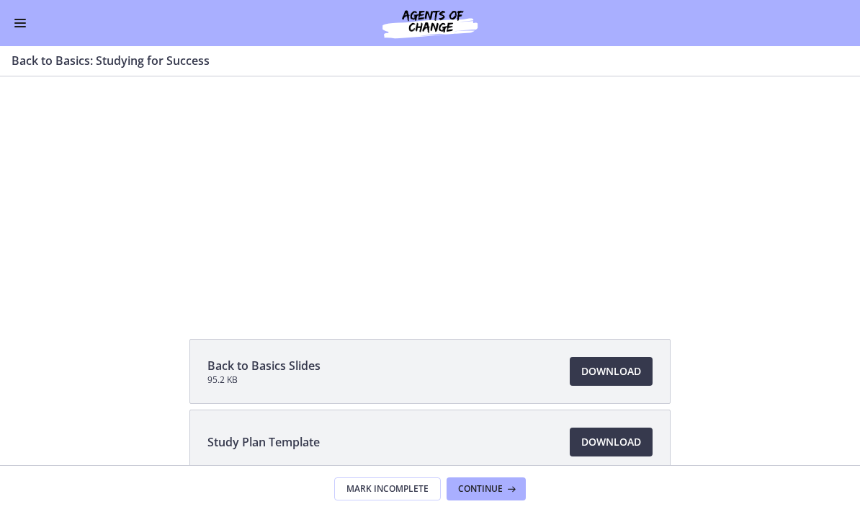
scroll to position [97, 0]
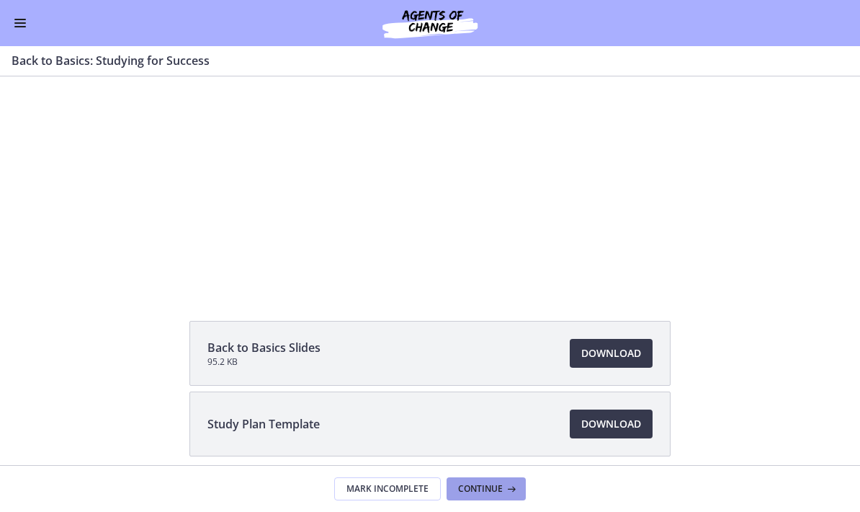
click at [515, 489] on icon at bounding box center [510, 489] width 14 height 12
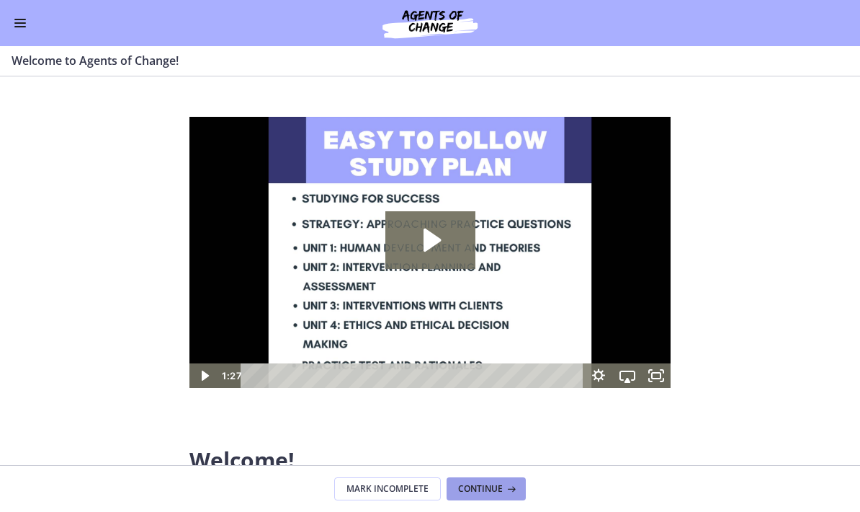
click at [496, 489] on span "Continue" at bounding box center [480, 489] width 45 height 12
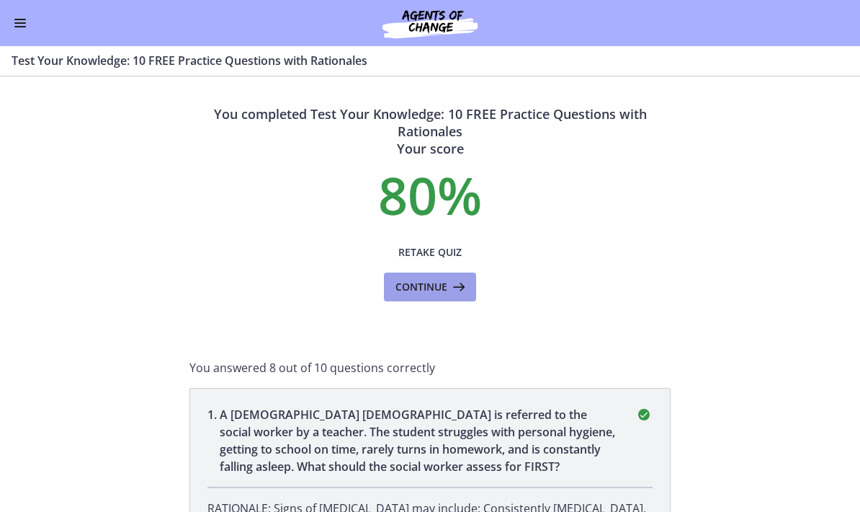
click at [444, 293] on span "Continue" at bounding box center [422, 286] width 52 height 17
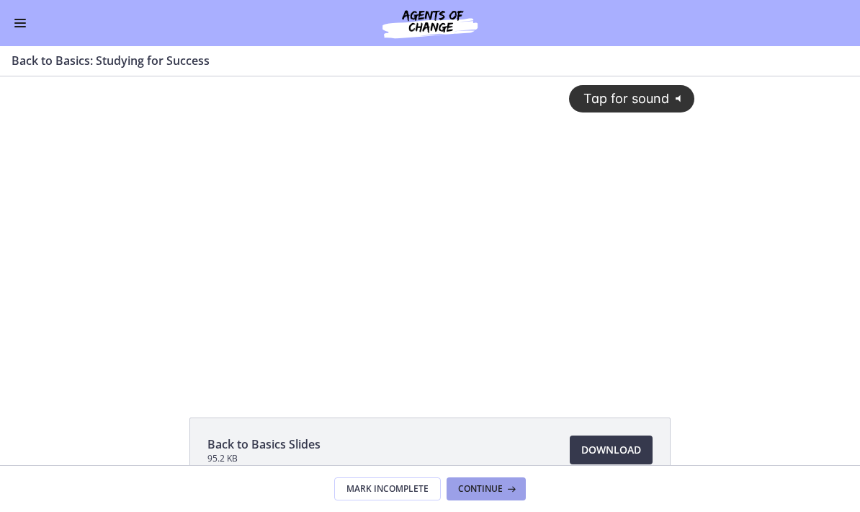
click at [498, 491] on span "Continue" at bounding box center [480, 489] width 45 height 12
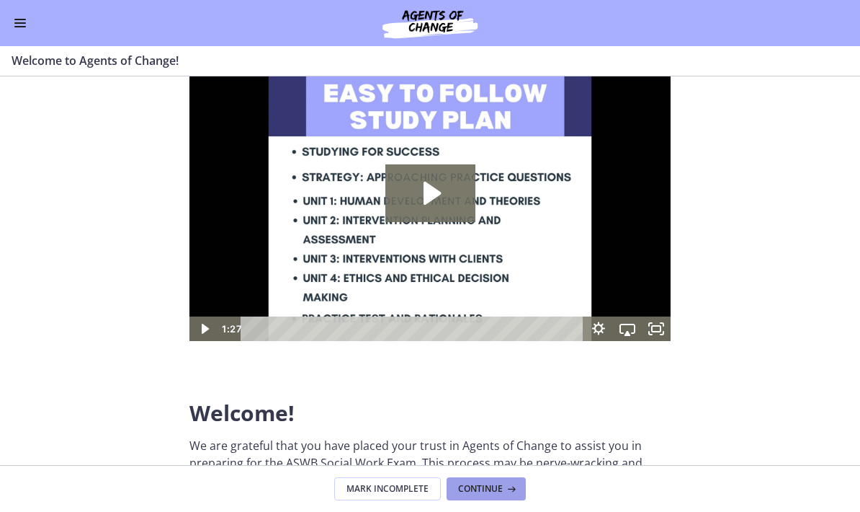
scroll to position [46, 0]
click at [493, 488] on span "Continue" at bounding box center [480, 489] width 45 height 12
